Goal: Information Seeking & Learning: Learn about a topic

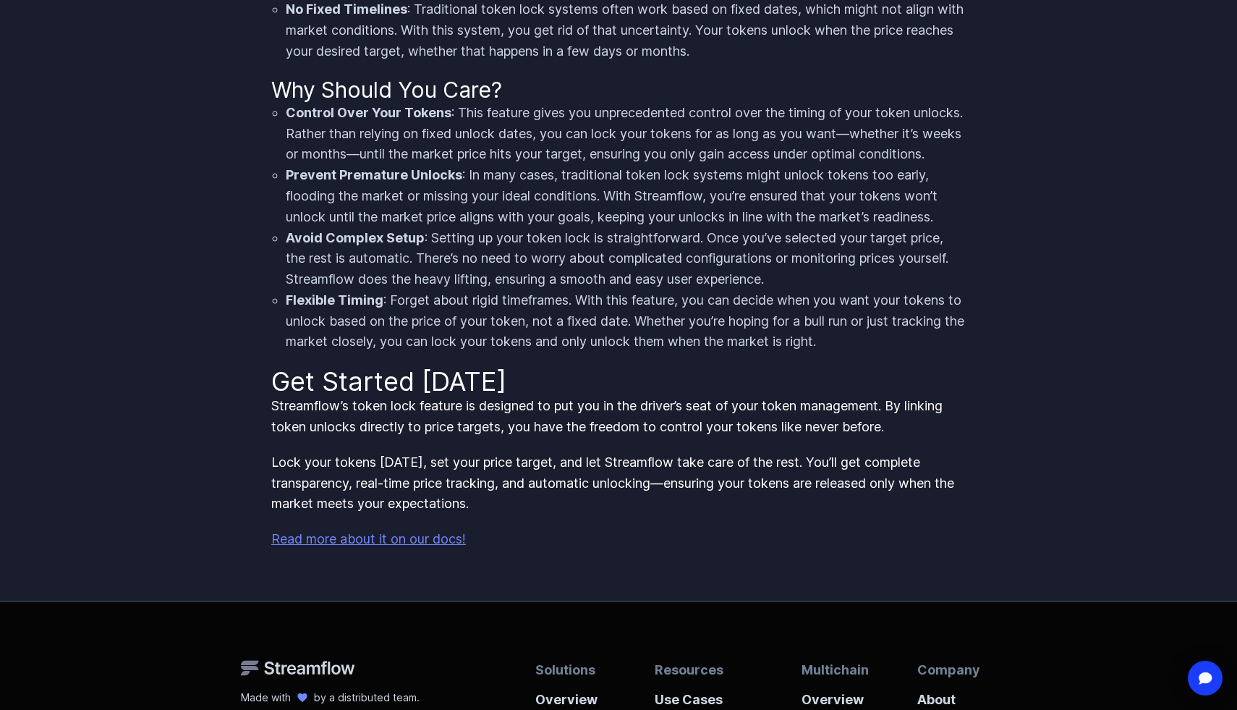
scroll to position [1143, 0]
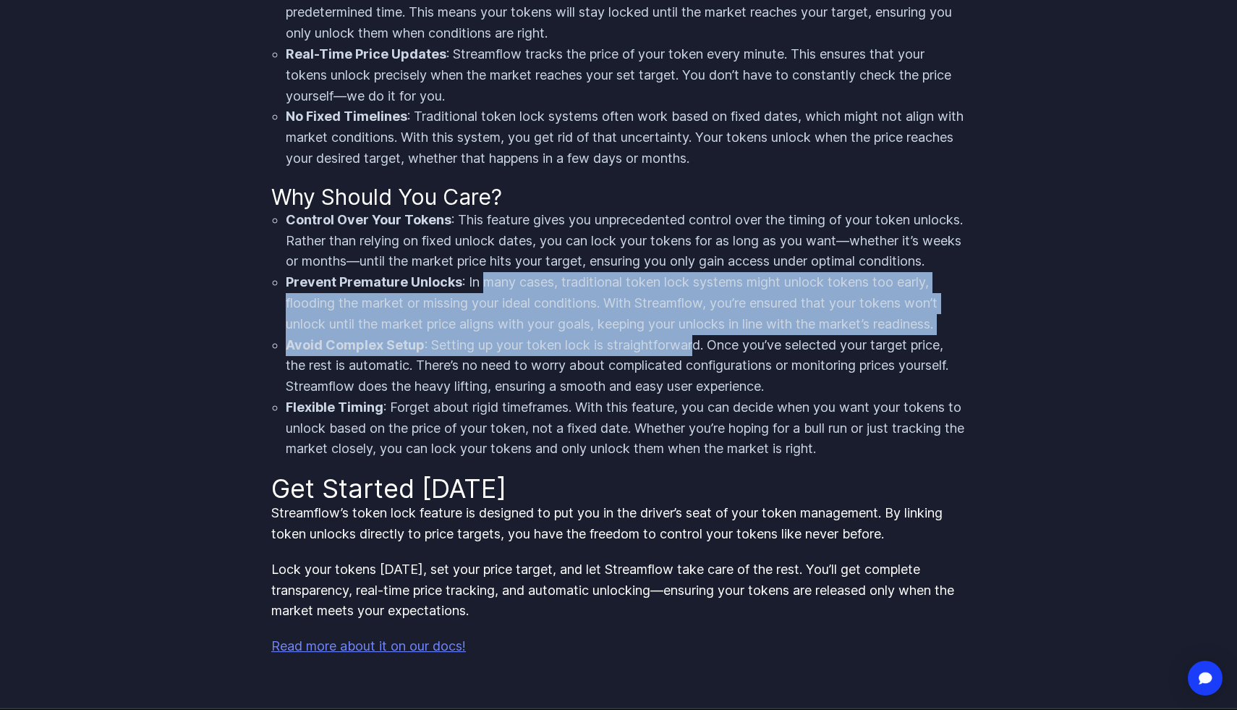
drag, startPoint x: 480, startPoint y: 323, endPoint x: 695, endPoint y: 379, distance: 222.0
click at [695, 379] on ul "Control Over Your Tokens : This feature gives you unprecedented control over th…" at bounding box center [618, 335] width 695 height 250
click at [695, 379] on li "Avoid Complex Setup : Setting up your token lock is straightforward. Once you’v…" at bounding box center [626, 366] width 680 height 62
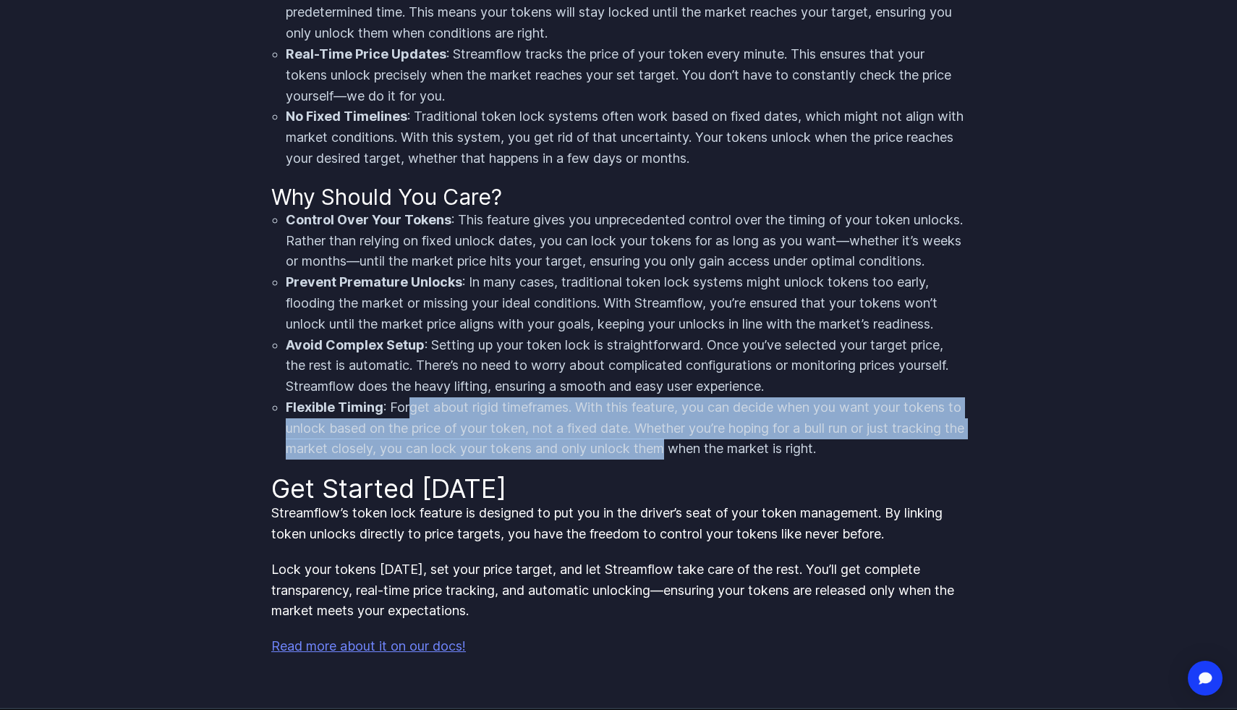
drag, startPoint x: 407, startPoint y: 450, endPoint x: 749, endPoint y: 483, distance: 343.1
click at [749, 459] on li "Flexible Timing : Forget about rigid timeframes. With this feature, you can dec…" at bounding box center [626, 428] width 680 height 62
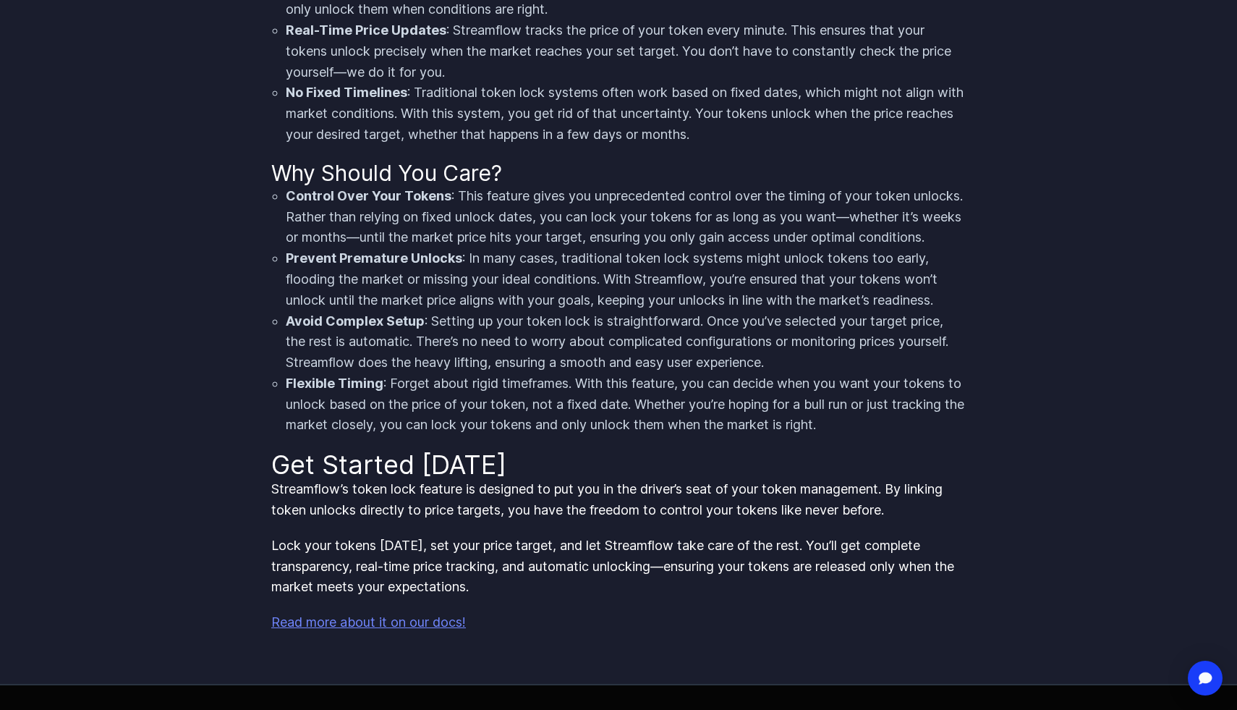
scroll to position [1172, 0]
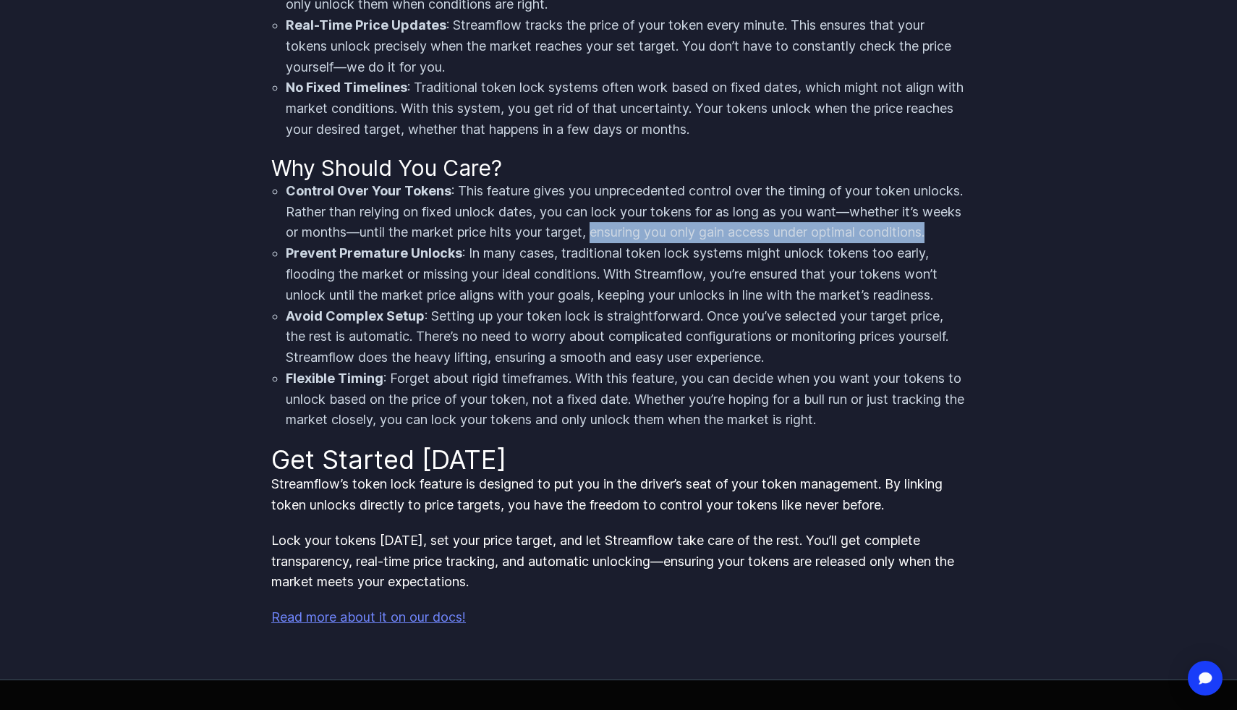
drag, startPoint x: 662, startPoint y: 255, endPoint x: 674, endPoint y: 272, distance: 20.3
click at [674, 243] on li "Control Over Your Tokens : This feature gives you unprecedented control over th…" at bounding box center [626, 212] width 680 height 62
drag, startPoint x: 674, startPoint y: 272, endPoint x: 624, endPoint y: 255, distance: 52.2
click at [624, 243] on li "Control Over Your Tokens : This feature gives you unprecedented control over th…" at bounding box center [626, 212] width 680 height 62
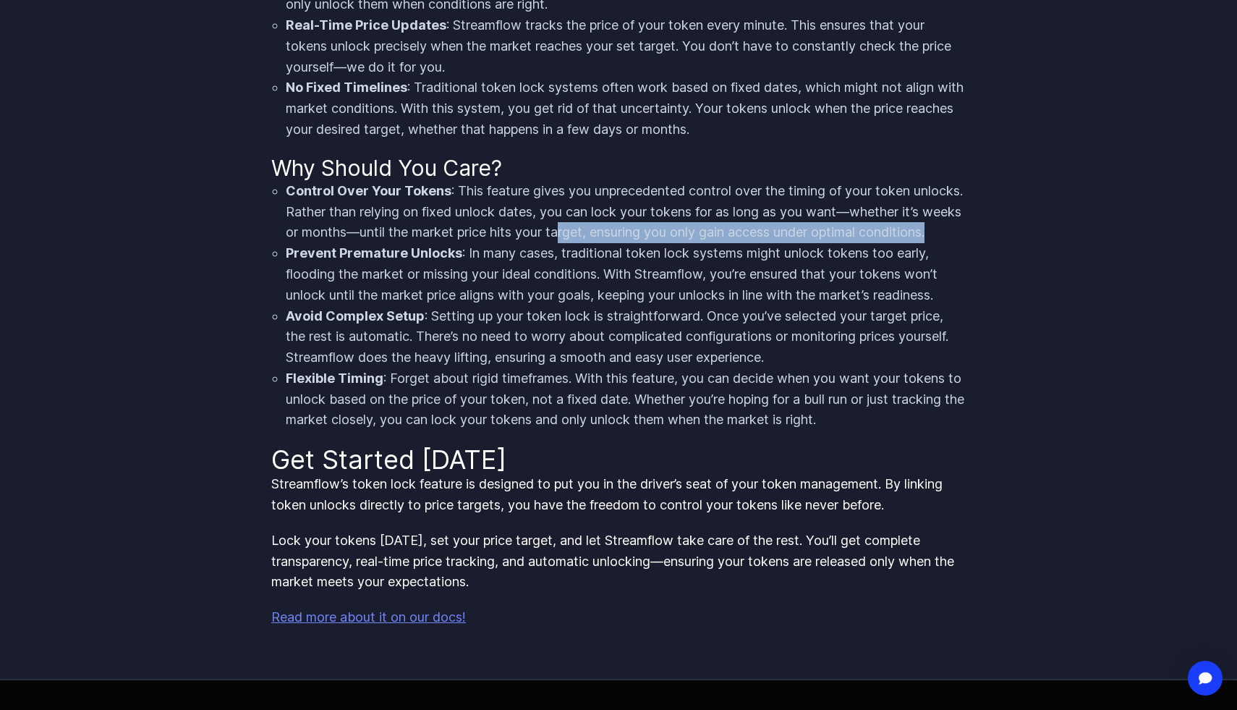
click at [624, 243] on li "Control Over Your Tokens : This feature gives you unprecedented control over th…" at bounding box center [626, 212] width 680 height 62
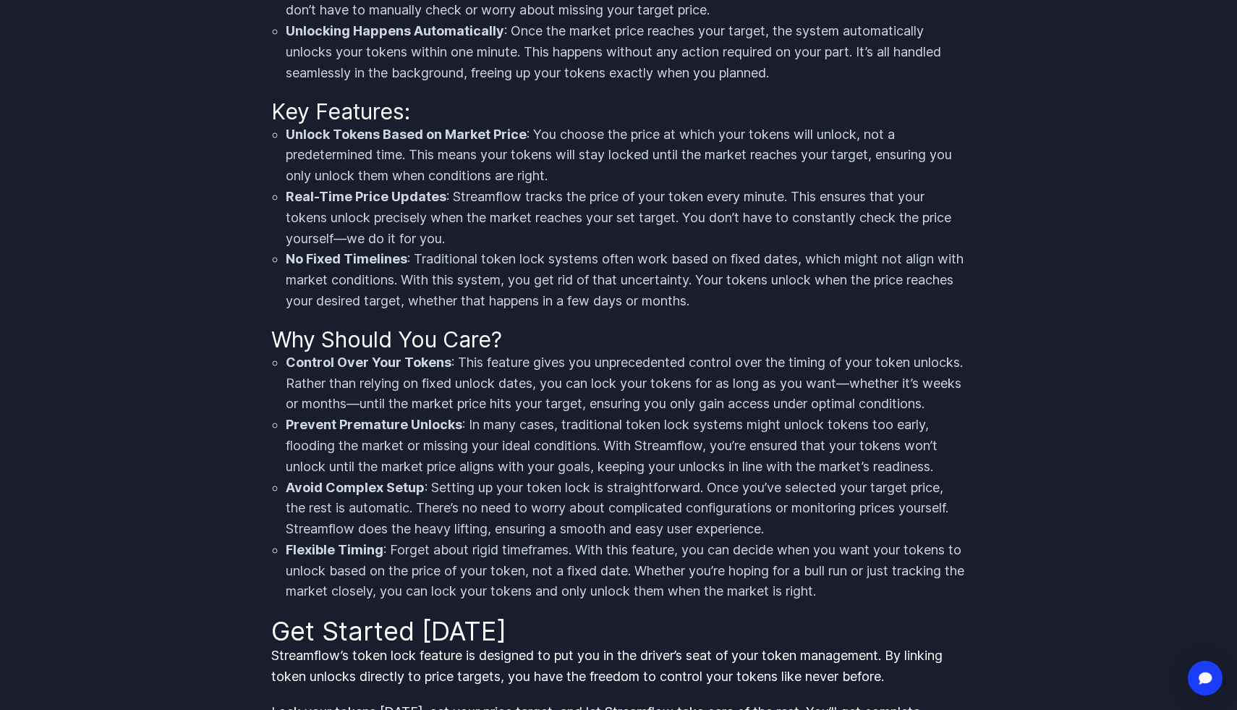
scroll to position [926, 0]
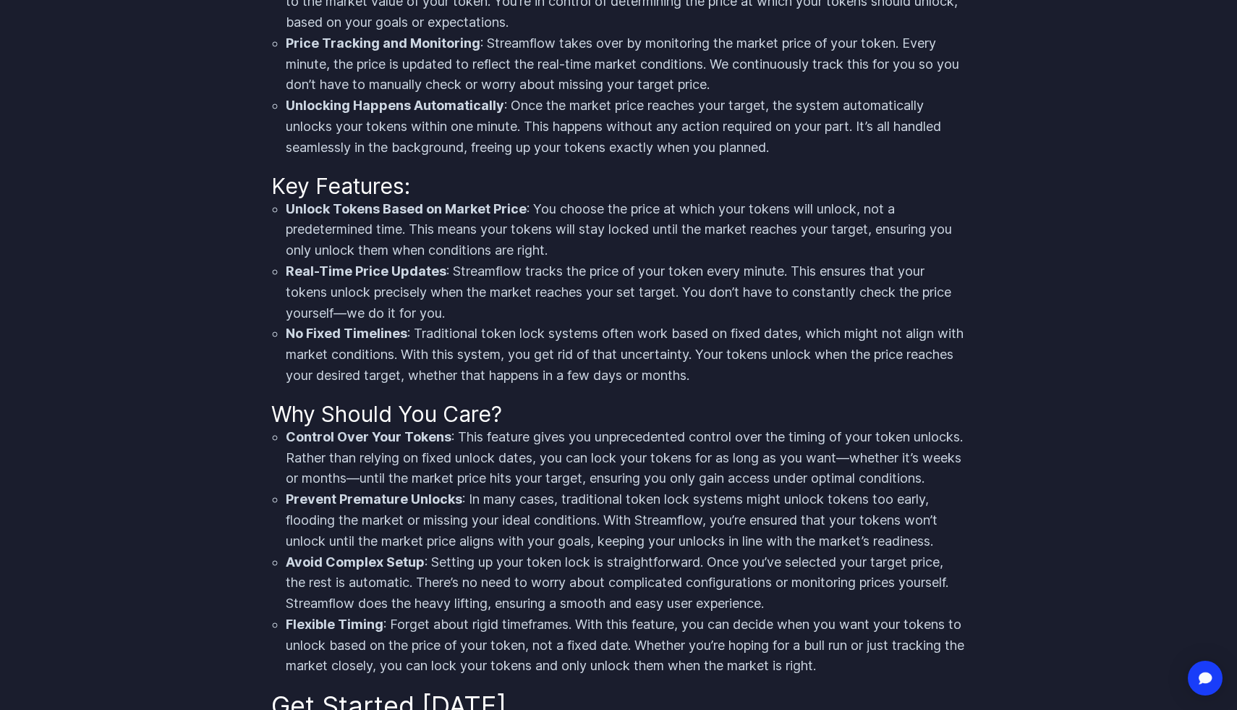
click at [483, 199] on h2 "Key Features:" at bounding box center [618, 186] width 695 height 26
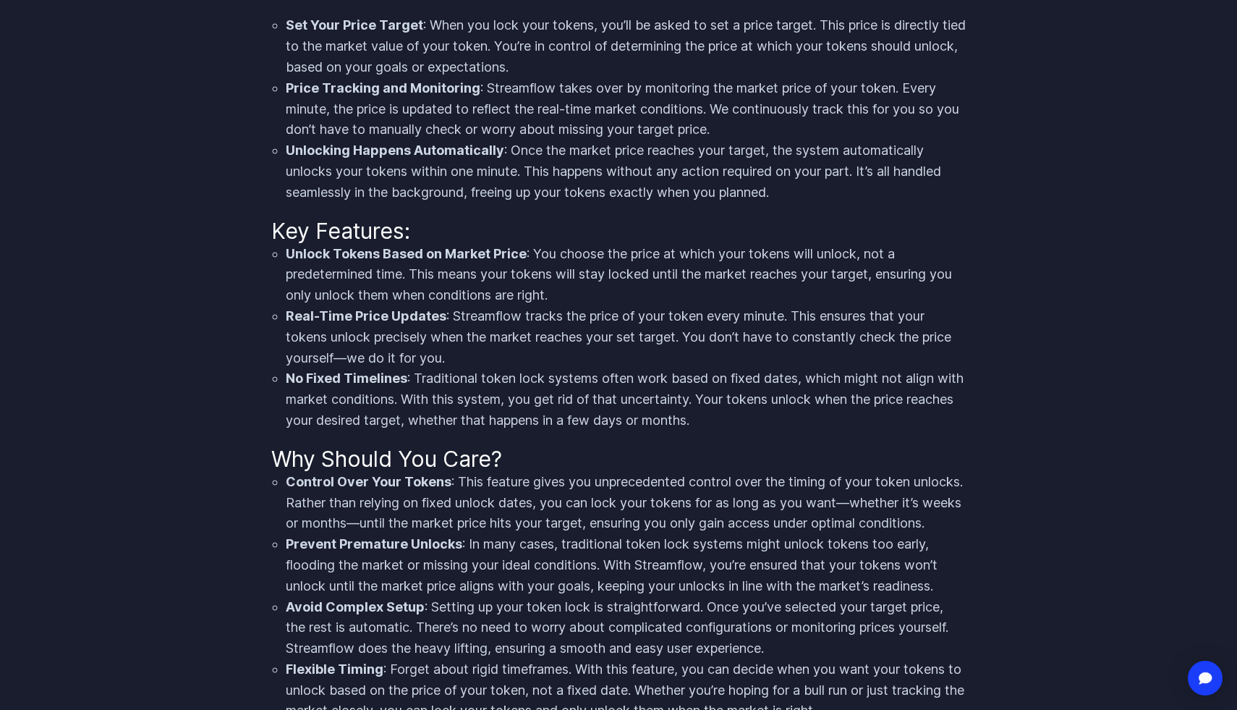
scroll to position [809, 0]
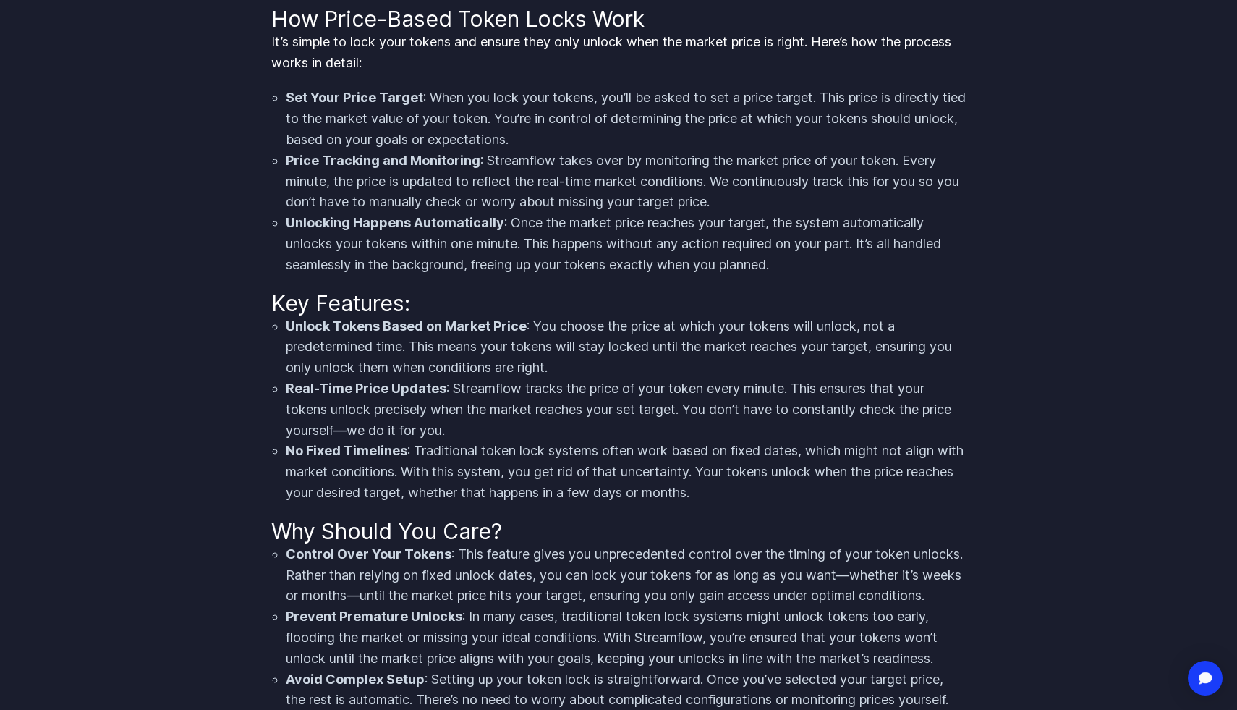
click at [862, 255] on li "Unlocking Happens Automatically : Once the market price reaches your target, th…" at bounding box center [626, 244] width 680 height 62
click at [910, 213] on li "Price Tracking and Monitoring : Streamflow takes over by monitoring the market …" at bounding box center [626, 181] width 680 height 62
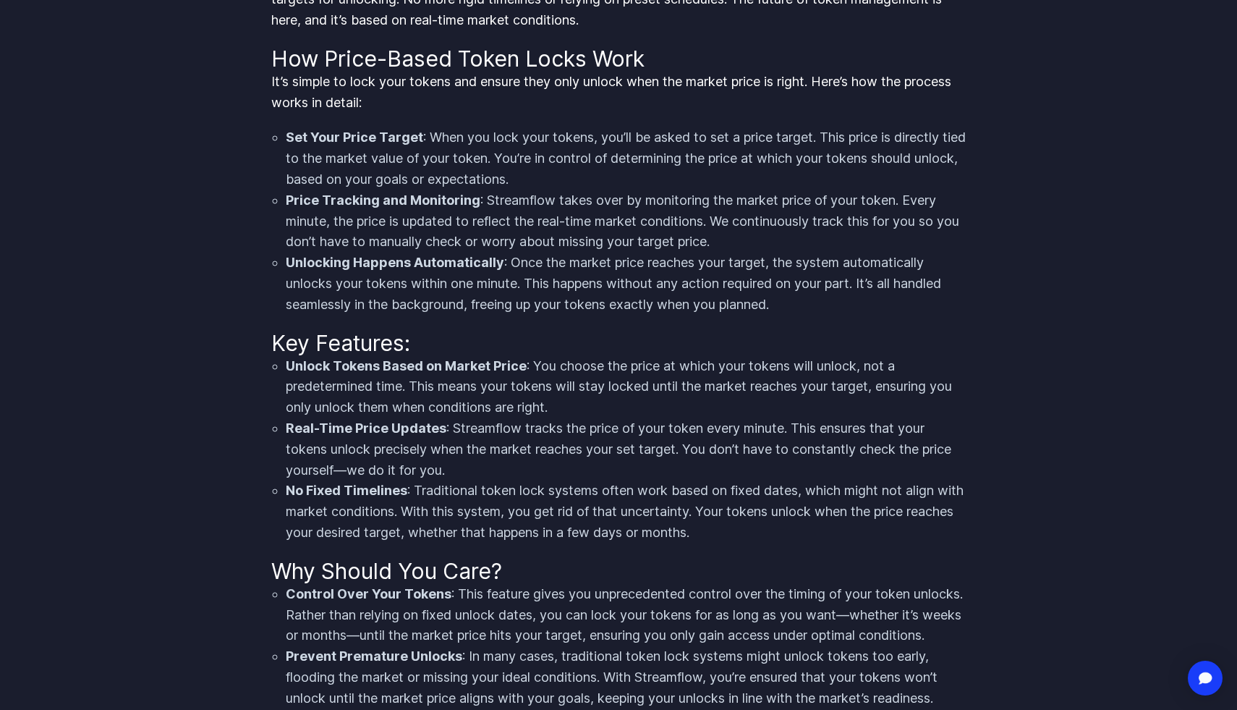
scroll to position [703, 0]
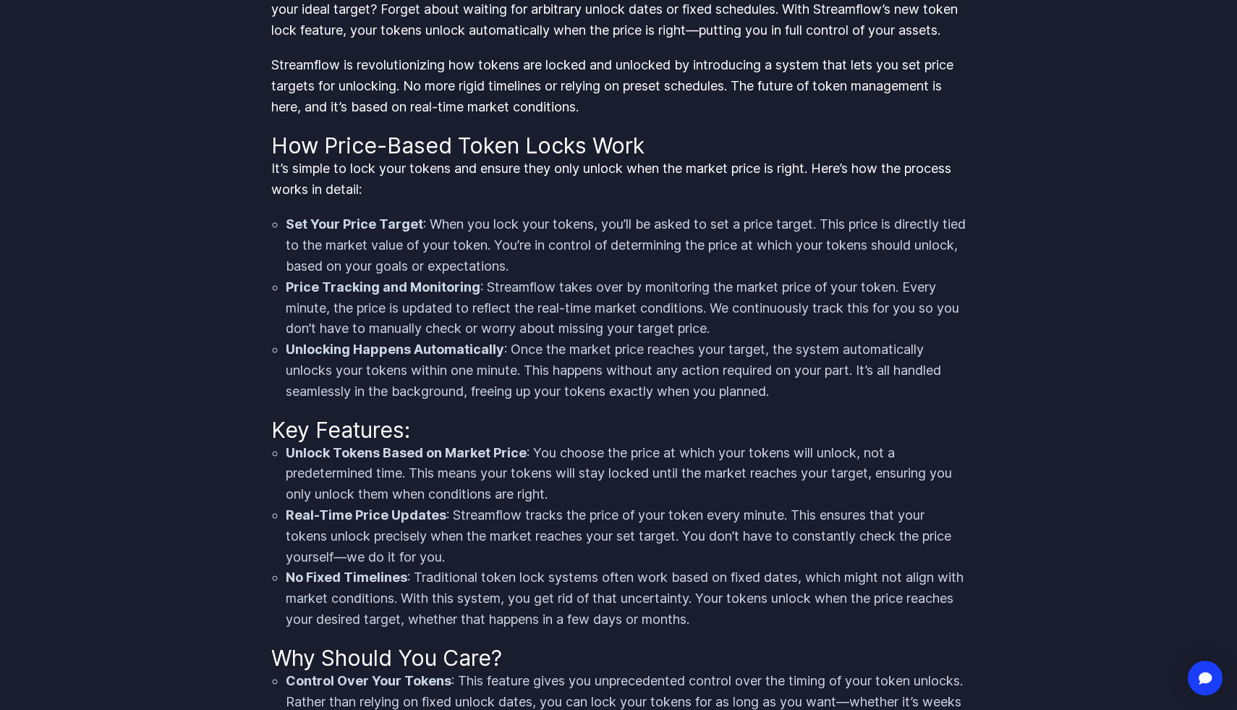
click at [910, 227] on div "Have you ever wished that you could lock your tokens and have them unlocked onl…" at bounding box center [618, 555] width 695 height 1154
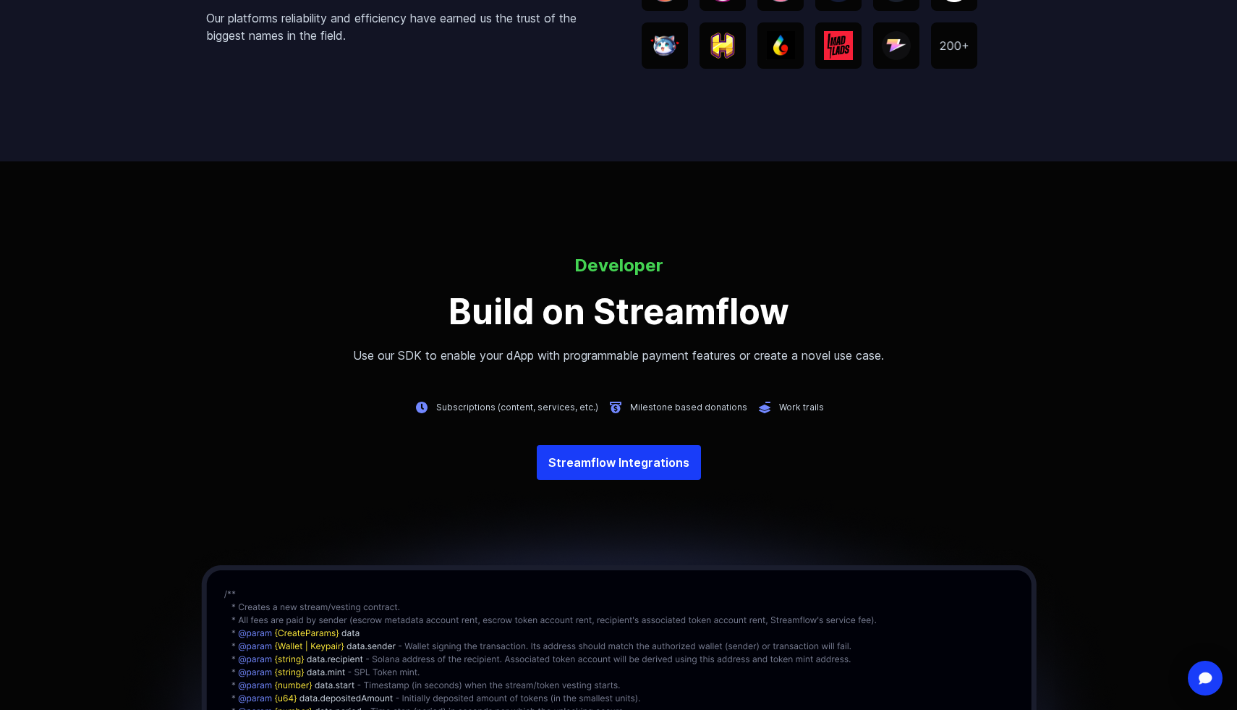
scroll to position [5014, 0]
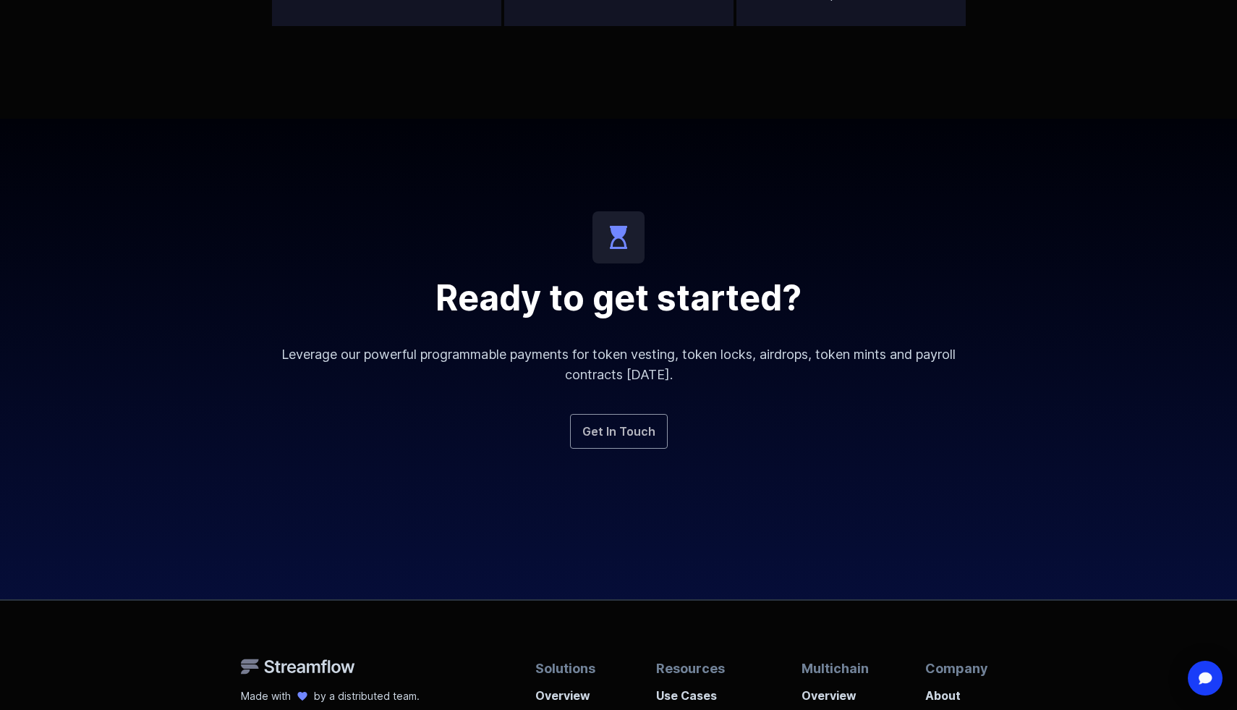
click at [645, 429] on link "Get In Touch" at bounding box center [619, 431] width 98 height 35
